Goal: Information Seeking & Learning: Learn about a topic

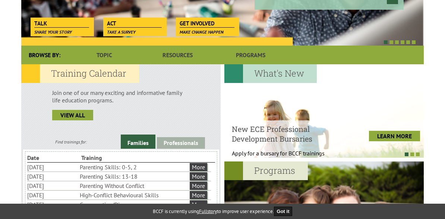
scroll to position [261, 0]
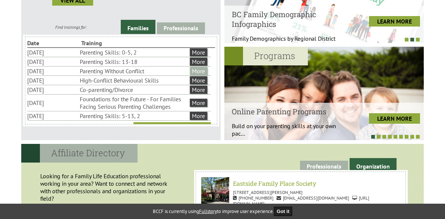
click at [202, 75] on link "More" at bounding box center [199, 71] width 18 height 8
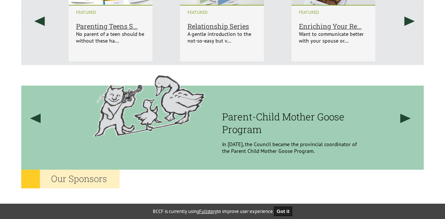
scroll to position [564, 0]
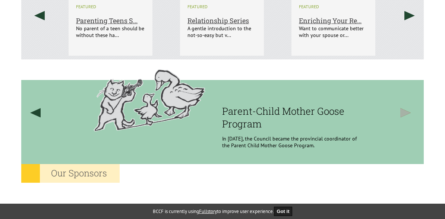
click at [406, 113] on link at bounding box center [406, 112] width 28 height 106
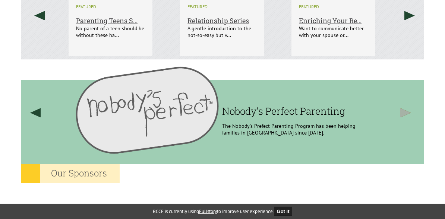
click at [406, 113] on link at bounding box center [406, 112] width 28 height 106
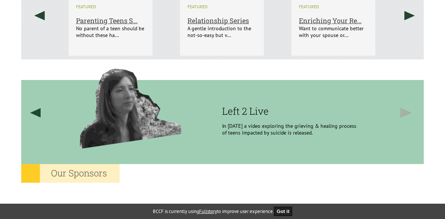
click at [406, 113] on link at bounding box center [406, 112] width 28 height 106
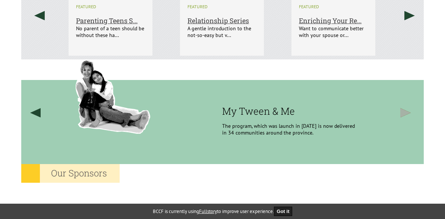
click at [406, 114] on link at bounding box center [406, 112] width 28 height 106
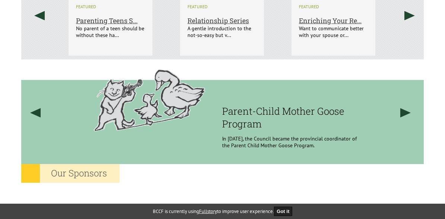
click at [148, 117] on img at bounding box center [147, 98] width 143 height 79
click at [251, 117] on h3 "Parent-Child Mother Goose Program" at bounding box center [290, 116] width 136 height 25
click at [163, 106] on img at bounding box center [147, 98] width 143 height 79
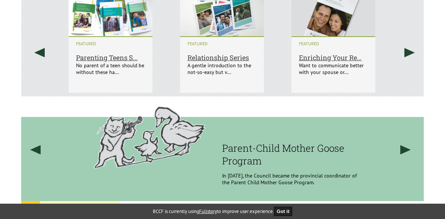
scroll to position [526, 0]
click at [220, 56] on h6 "Relationship Series" at bounding box center [222, 49] width 69 height 25
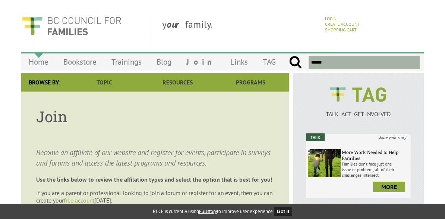
click at [49, 58] on link "Home" at bounding box center [38, 62] width 35 height 18
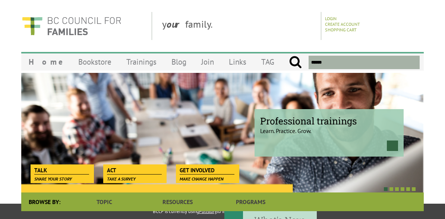
click at [332, 61] on input "text" at bounding box center [364, 62] width 111 height 13
click at [289, 56] on input "submit" at bounding box center [295, 62] width 13 height 13
type input "**********"
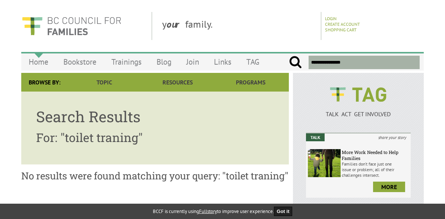
click at [45, 60] on link "Home" at bounding box center [38, 62] width 35 height 18
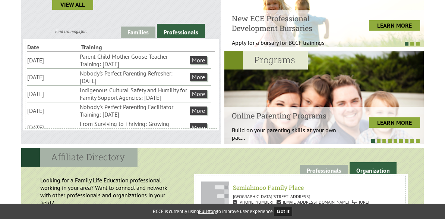
scroll to position [257, 0]
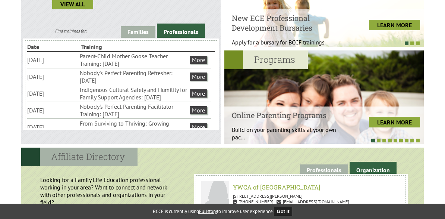
drag, startPoint x: 445, startPoint y: 74, endPoint x: 445, endPoint y: 96, distance: 22.0
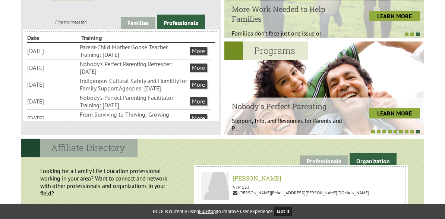
scroll to position [0, 0]
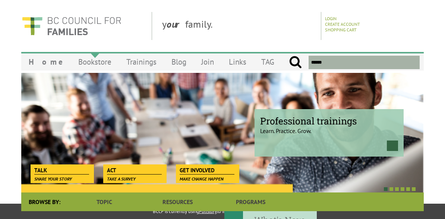
click at [78, 64] on link "Bookstore" at bounding box center [95, 62] width 48 height 18
click at [119, 67] on link "Trainings" at bounding box center [141, 62] width 45 height 18
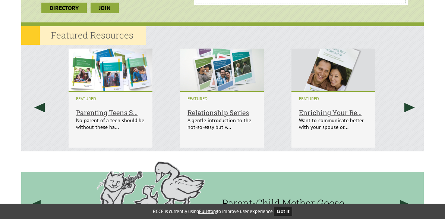
scroll to position [765, 0]
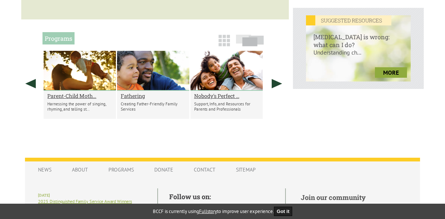
scroll to position [392, 0]
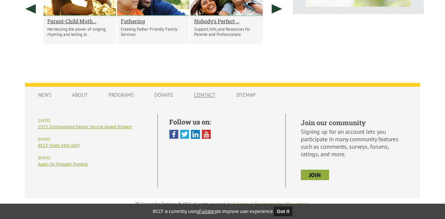
click at [206, 93] on link "Contact" at bounding box center [204, 95] width 37 height 14
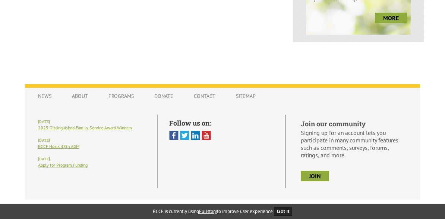
scroll to position [366, 0]
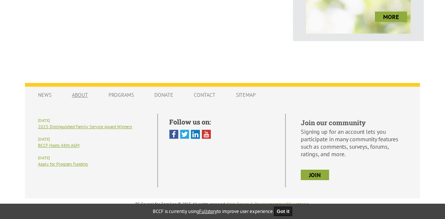
click at [76, 90] on link "About" at bounding box center [80, 95] width 31 height 14
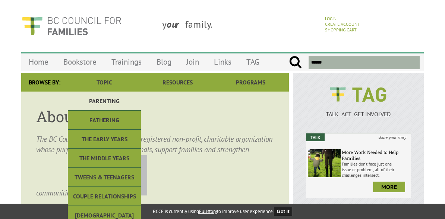
click at [90, 100] on link "Parenting" at bounding box center [104, 100] width 73 height 19
